Goal: Task Accomplishment & Management: Complete application form

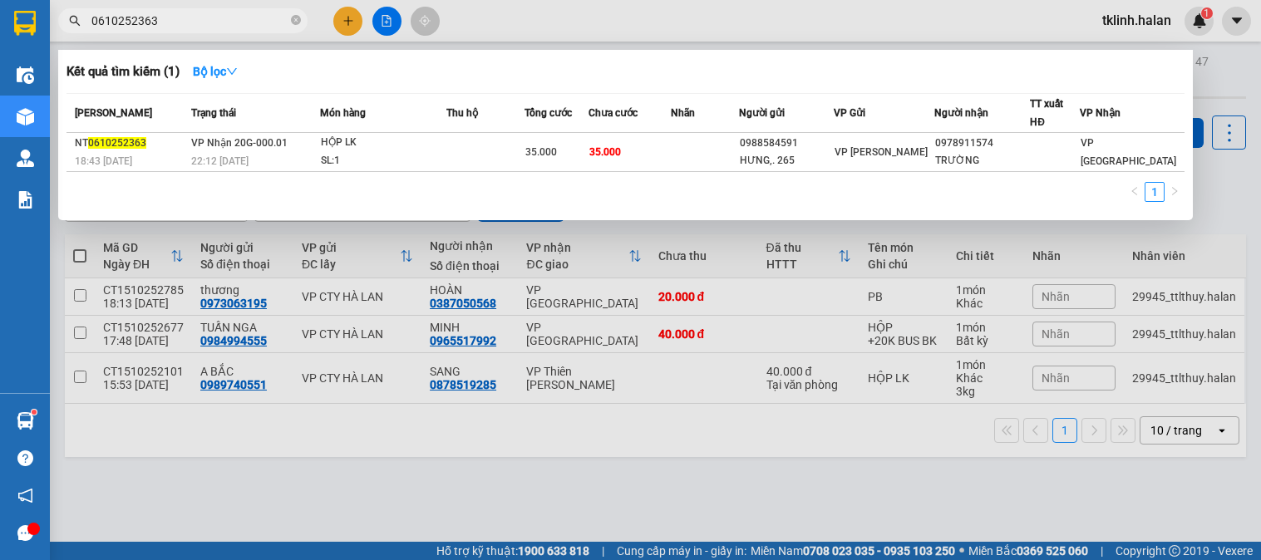
click at [218, 27] on input "0610252363" at bounding box center [189, 21] width 196 height 18
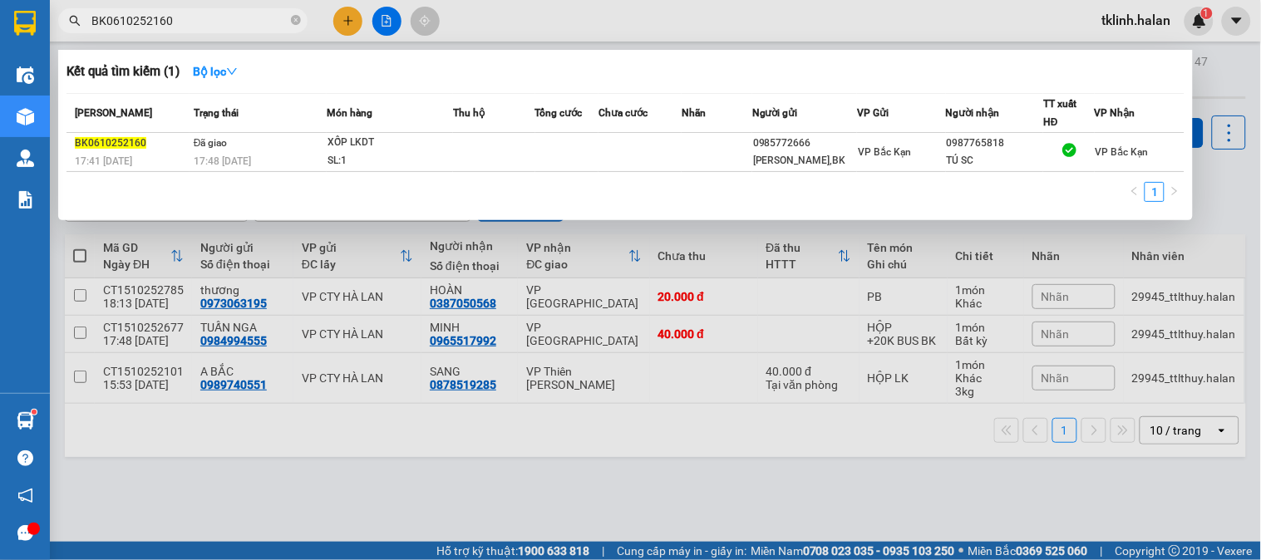
type input "BK0610252160"
click at [295, 19] on icon "close-circle" at bounding box center [296, 20] width 10 height 10
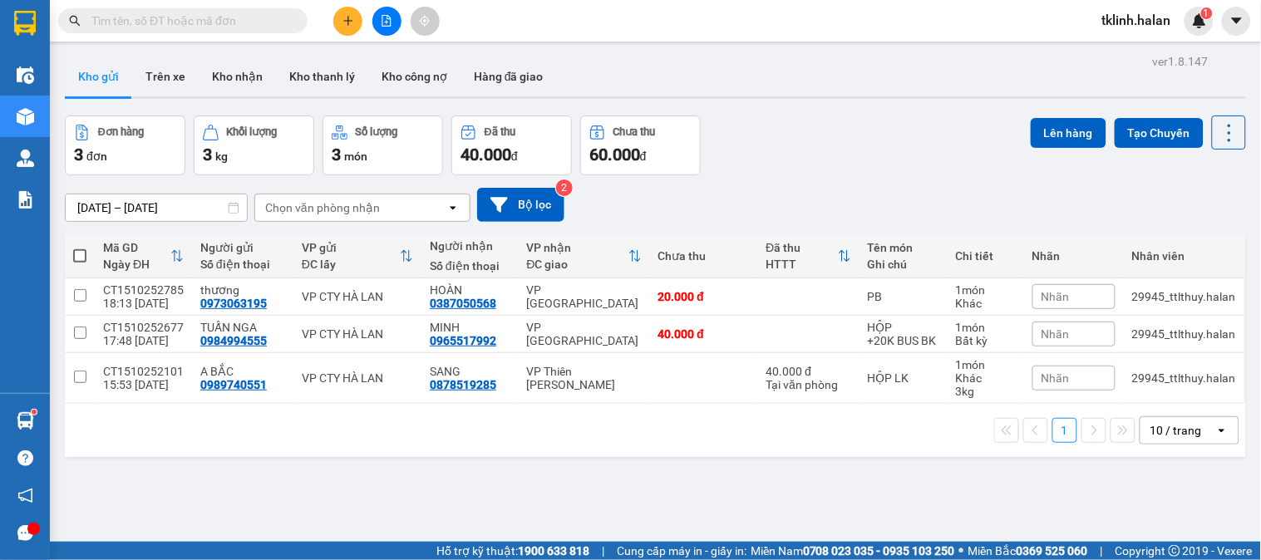
paste input "105869525666"
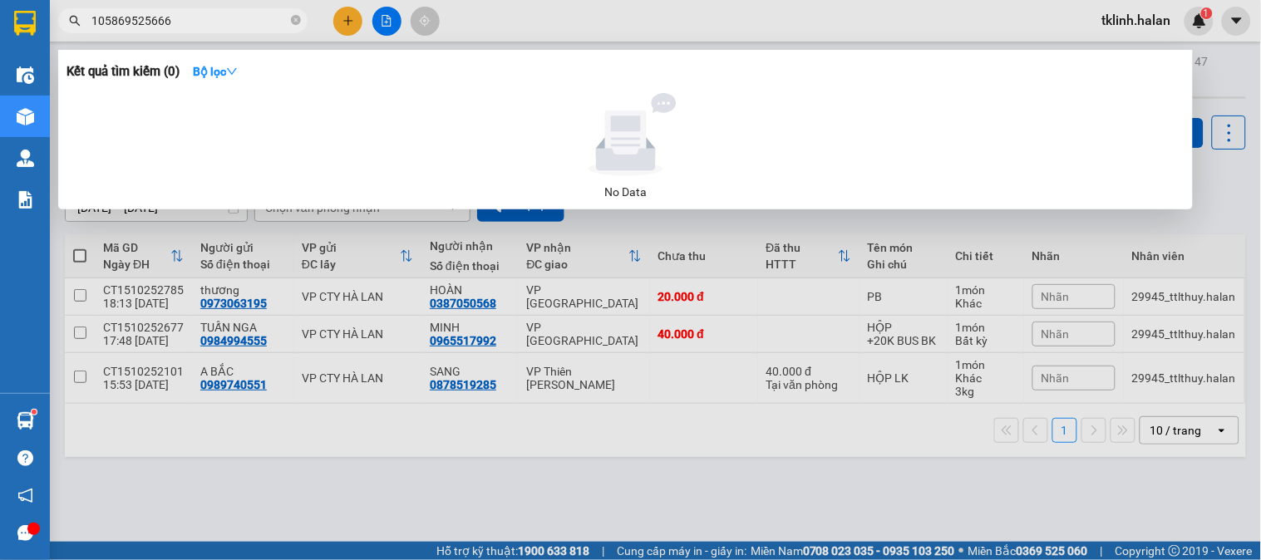
type input "105869525666"
click at [296, 25] on icon "close-circle" at bounding box center [296, 20] width 10 height 10
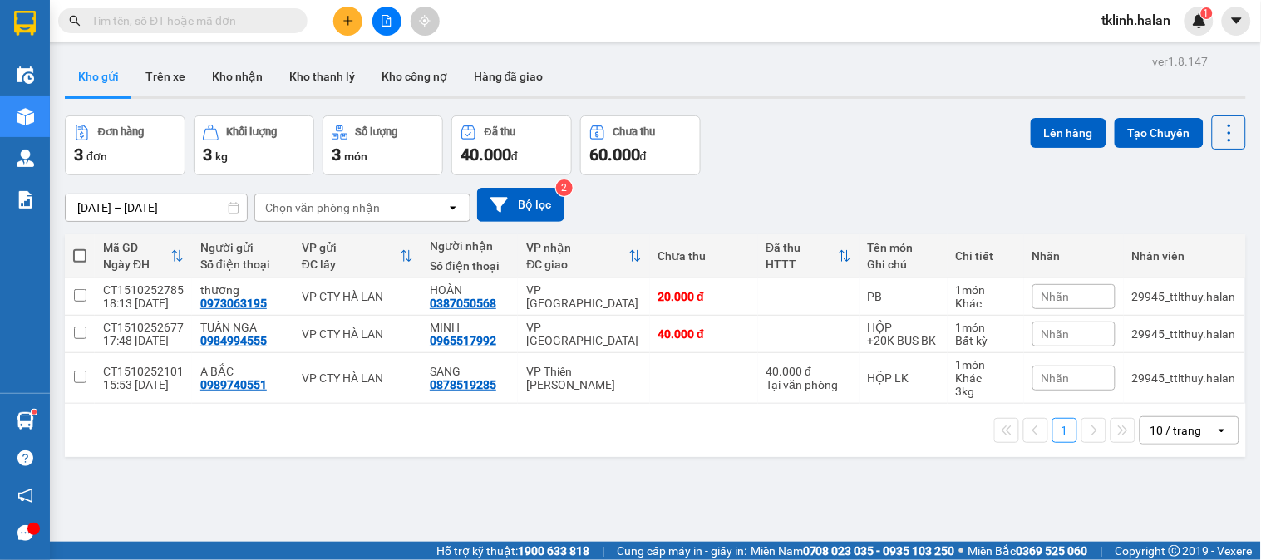
paste input "0610252160"
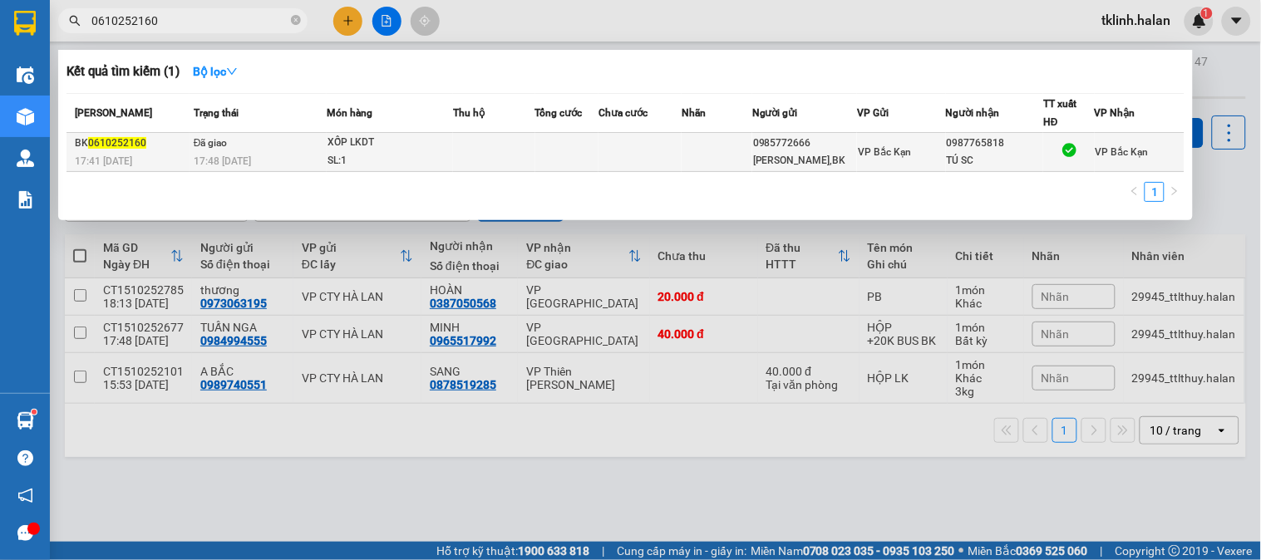
type input "0610252160"
click at [166, 145] on div "BK 0610252160" at bounding box center [132, 143] width 114 height 17
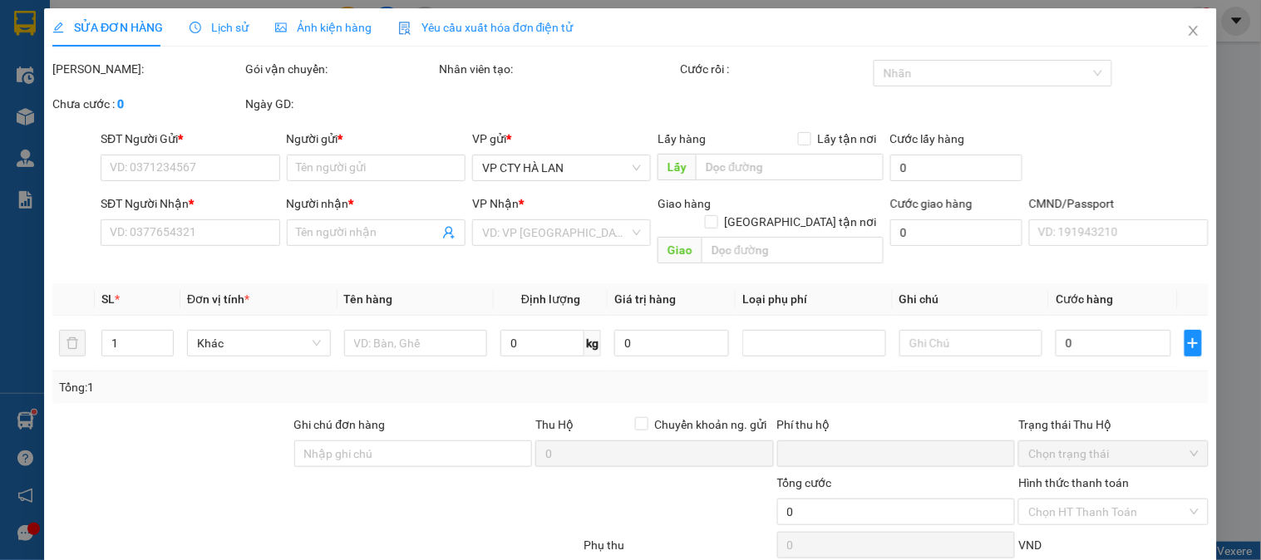
type input "0985772666"
type input "[PERSON_NAME],BK"
type input "0987765818"
type input "TÚ SC"
type input "0"
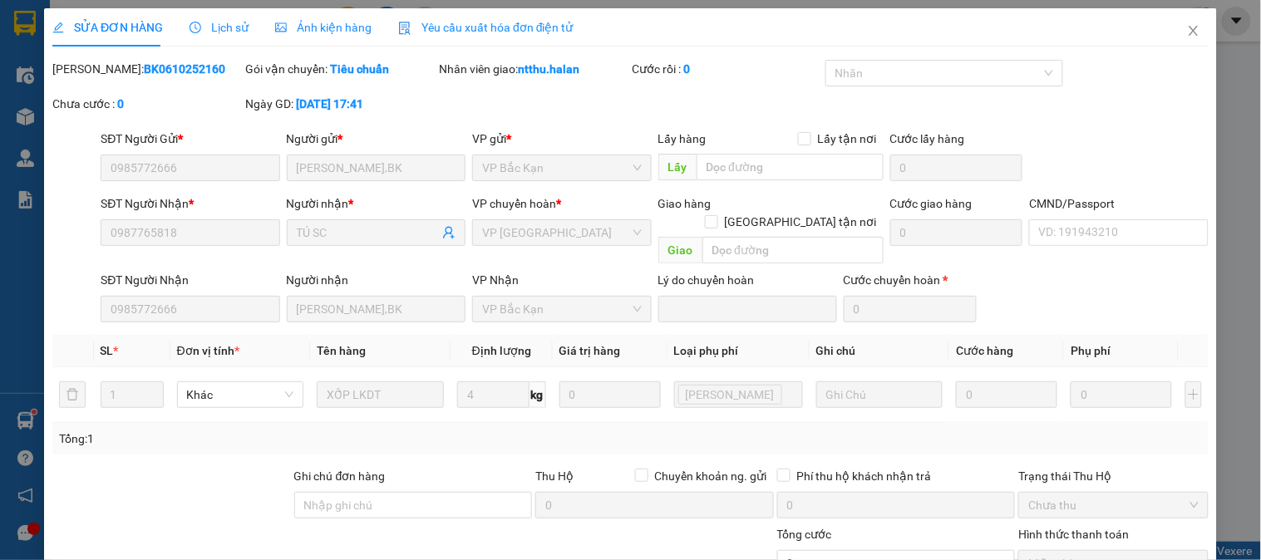
click at [144, 71] on b "BK0610252160" at bounding box center [184, 68] width 81 height 13
copy b "BK0610252160"
